Goal: Information Seeking & Learning: Learn about a topic

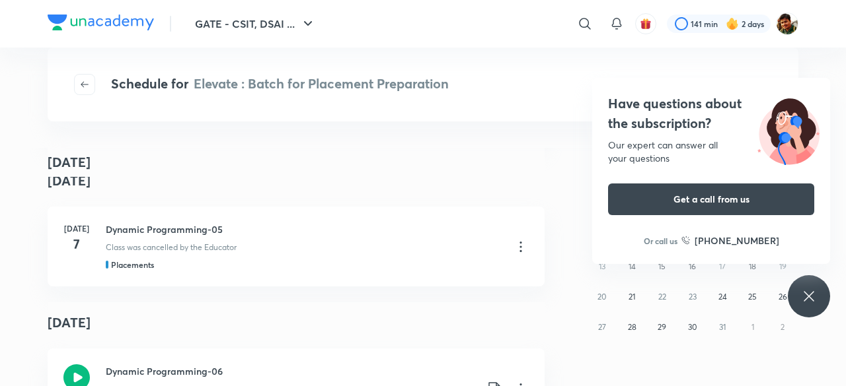
scroll to position [330, 0]
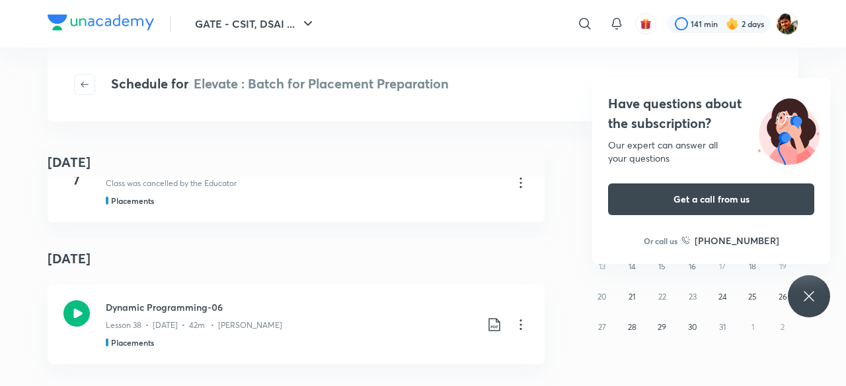
click at [819, 292] on div "Have questions about the subscription? Our expert can answer all your questions…" at bounding box center [808, 296] width 42 height 42
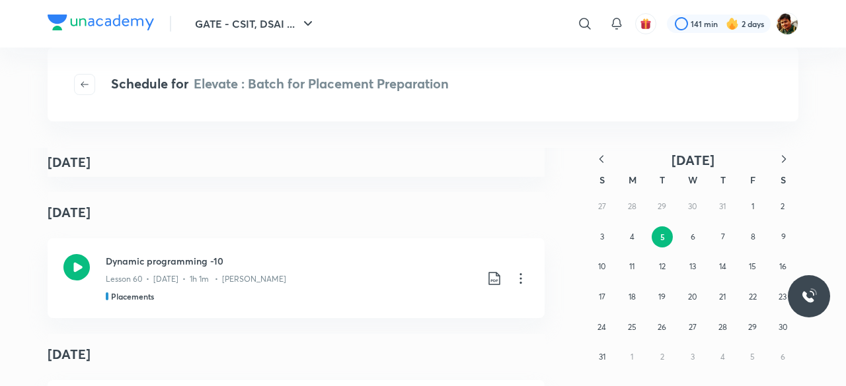
scroll to position [45570, 0]
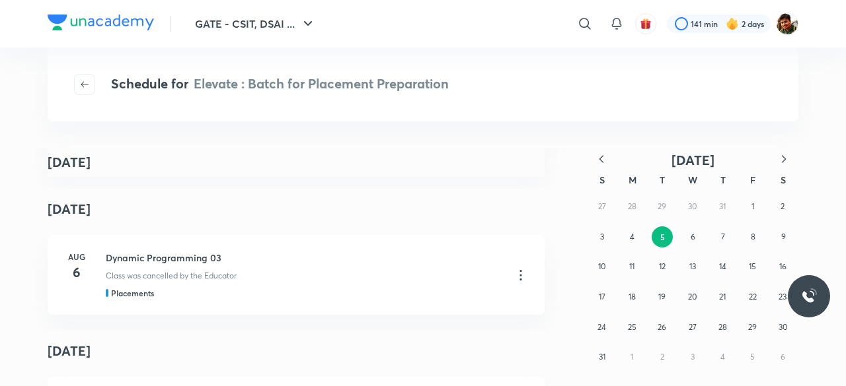
drag, startPoint x: 600, startPoint y: 158, endPoint x: 695, endPoint y: 229, distance: 118.4
click at [600, 158] on icon "button" at bounding box center [601, 158] width 4 height 7
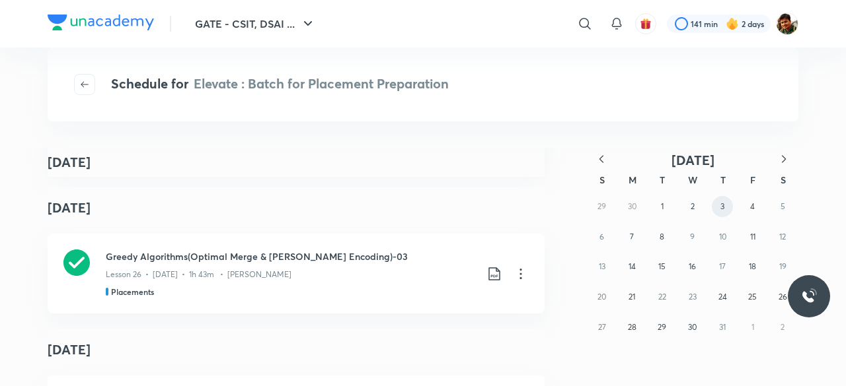
scroll to position [57742, 0]
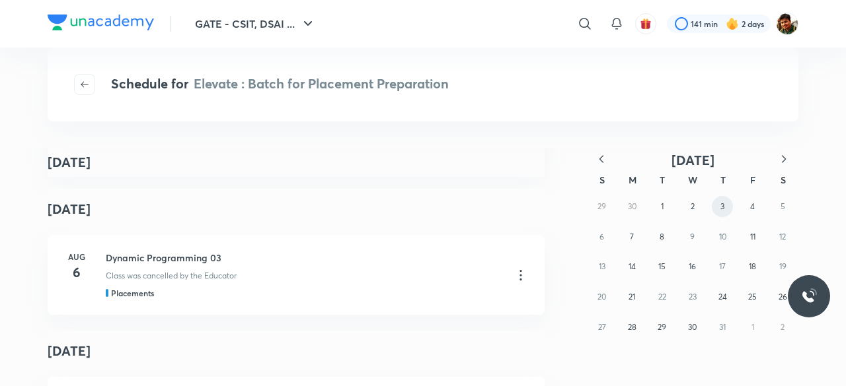
click at [725, 207] on button "3" at bounding box center [721, 206] width 21 height 21
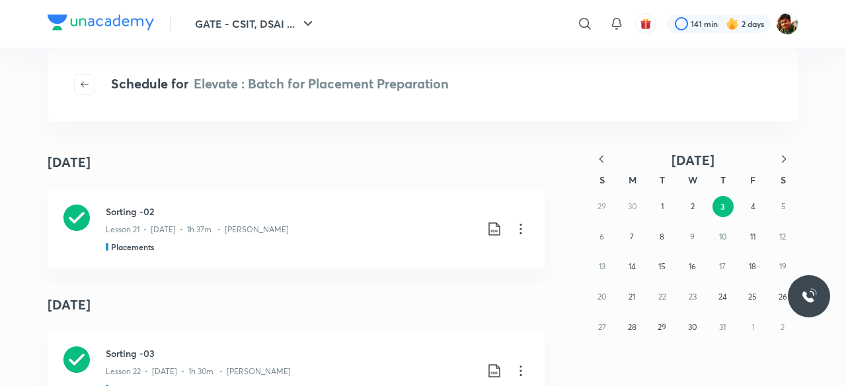
scroll to position [6283, 0]
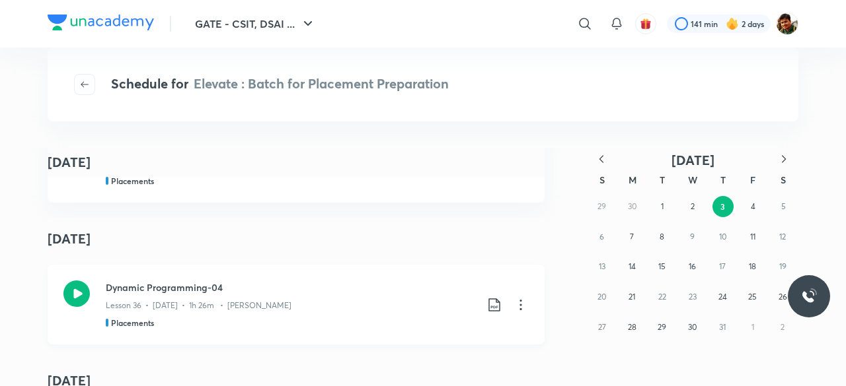
drag, startPoint x: 72, startPoint y: 291, endPoint x: 77, endPoint y: 296, distance: 7.0
click at [73, 292] on icon at bounding box center [76, 294] width 26 height 26
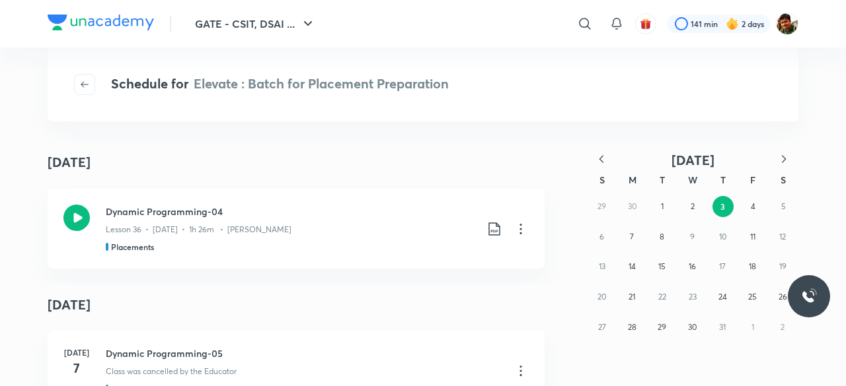
scroll to position [31013, 0]
